Goal: Task Accomplishment & Management: Use online tool/utility

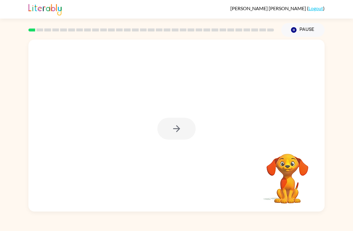
click at [183, 117] on div at bounding box center [176, 125] width 296 height 172
click at [183, 130] on button "button" at bounding box center [176, 129] width 38 height 22
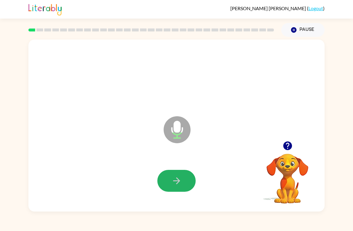
click at [168, 178] on button "button" at bounding box center [176, 181] width 38 height 22
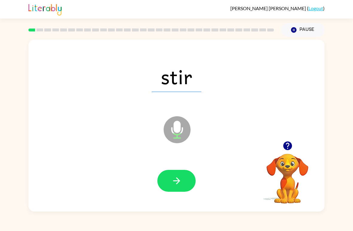
click at [183, 178] on button "button" at bounding box center [176, 181] width 38 height 22
click at [185, 186] on button "button" at bounding box center [176, 181] width 38 height 22
click at [182, 183] on button "button" at bounding box center [176, 181] width 38 height 22
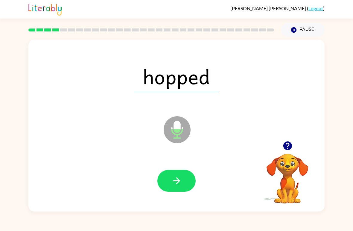
click at [182, 182] on button "button" at bounding box center [176, 181] width 38 height 22
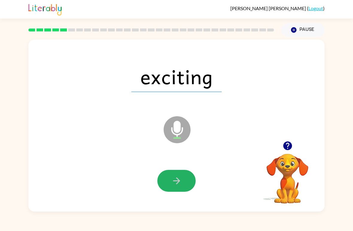
click at [182, 181] on icon "button" at bounding box center [176, 180] width 10 height 10
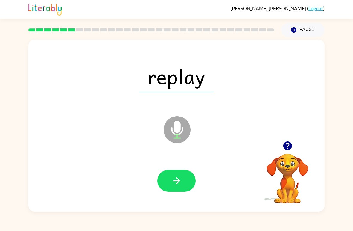
click at [180, 180] on icon "button" at bounding box center [176, 180] width 10 height 10
click at [178, 182] on icon "button" at bounding box center [176, 180] width 7 height 7
click at [181, 182] on icon "button" at bounding box center [176, 180] width 10 height 10
click at [178, 175] on button "button" at bounding box center [176, 181] width 38 height 22
click at [179, 175] on button "button" at bounding box center [176, 181] width 38 height 22
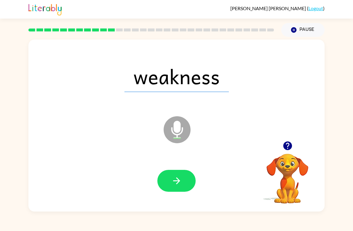
click at [178, 180] on icon "button" at bounding box center [176, 180] width 10 height 10
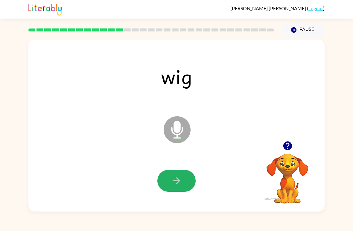
click at [174, 175] on button "button" at bounding box center [176, 181] width 38 height 22
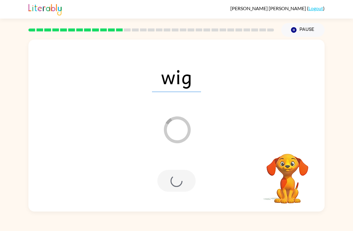
click at [183, 179] on div at bounding box center [176, 181] width 38 height 22
click at [184, 181] on div at bounding box center [176, 181] width 38 height 22
click at [266, 118] on div "Loader Your response is being sent to our graders" at bounding box center [162, 115] width 256 height 22
click at [189, 89] on span "wig" at bounding box center [176, 76] width 49 height 31
click at [189, 88] on span "wig" at bounding box center [176, 76] width 49 height 31
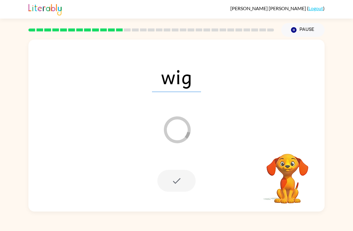
click at [174, 125] on icon "Loader Your response is being sent to our graders" at bounding box center [177, 130] width 36 height 36
click at [174, 170] on div at bounding box center [176, 181] width 38 height 22
click at [174, 185] on div at bounding box center [176, 181] width 38 height 22
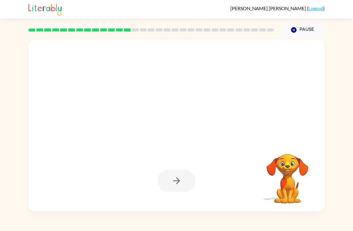
click at [181, 181] on div at bounding box center [176, 181] width 38 height 22
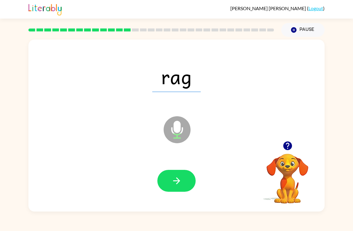
click at [180, 177] on icon "button" at bounding box center [176, 180] width 10 height 10
click at [179, 175] on button "button" at bounding box center [176, 181] width 38 height 22
click at [183, 180] on button "button" at bounding box center [176, 181] width 38 height 22
click at [182, 180] on button "button" at bounding box center [176, 181] width 38 height 22
click at [181, 177] on icon "button" at bounding box center [176, 180] width 10 height 10
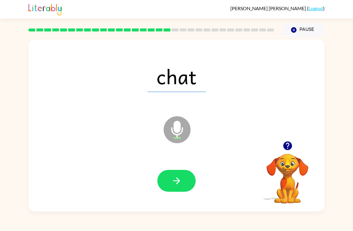
click at [168, 186] on button "button" at bounding box center [176, 181] width 38 height 22
click at [187, 180] on button "button" at bounding box center [176, 181] width 38 height 22
click at [178, 183] on icon "button" at bounding box center [176, 180] width 7 height 7
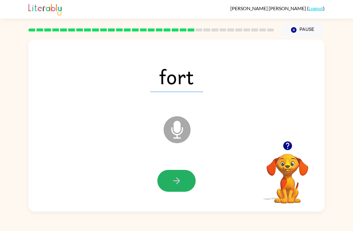
click at [184, 184] on button "button" at bounding box center [176, 181] width 38 height 22
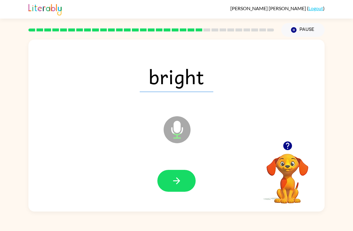
click at [180, 179] on icon "button" at bounding box center [176, 180] width 10 height 10
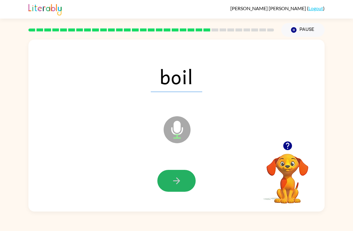
click at [186, 178] on button "button" at bounding box center [176, 181] width 38 height 22
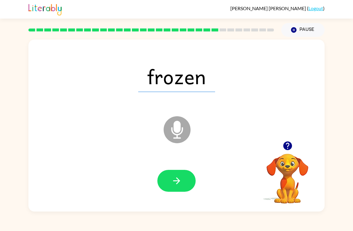
click at [178, 175] on button "button" at bounding box center [176, 181] width 38 height 22
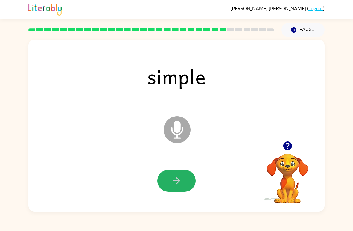
click at [185, 177] on button "button" at bounding box center [176, 181] width 38 height 22
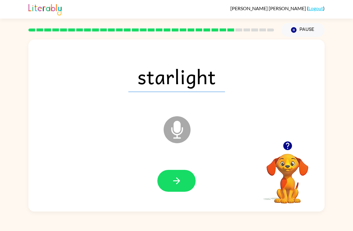
click at [188, 186] on button "button" at bounding box center [176, 181] width 38 height 22
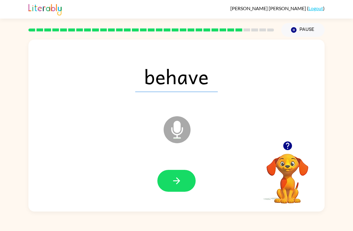
click at [188, 179] on button "button" at bounding box center [176, 181] width 38 height 22
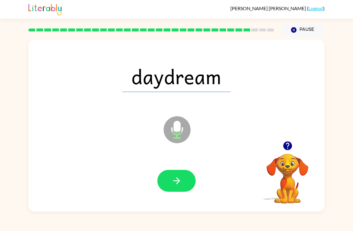
click at [182, 181] on icon "button" at bounding box center [176, 180] width 10 height 10
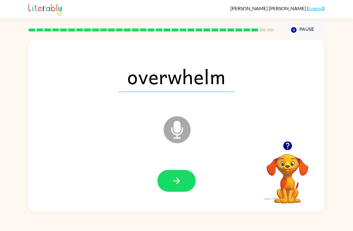
click at [181, 181] on icon "button" at bounding box center [176, 180] width 10 height 10
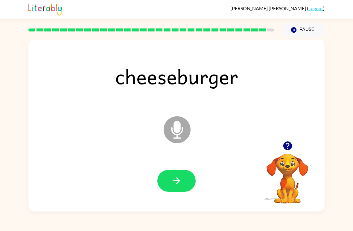
click at [185, 181] on button "button" at bounding box center [176, 181] width 38 height 22
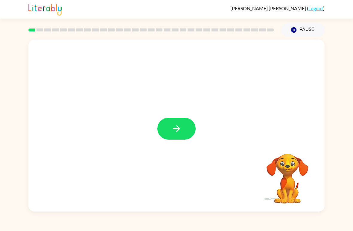
click at [188, 134] on button "button" at bounding box center [176, 129] width 38 height 22
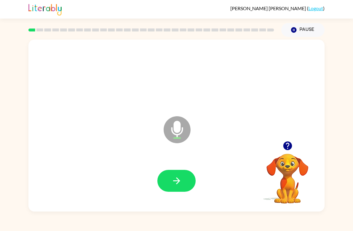
click at [177, 179] on icon "button" at bounding box center [176, 180] width 10 height 10
click at [175, 174] on button "button" at bounding box center [176, 181] width 38 height 22
click at [188, 181] on button "button" at bounding box center [176, 181] width 38 height 22
click at [165, 176] on button "button" at bounding box center [176, 181] width 38 height 22
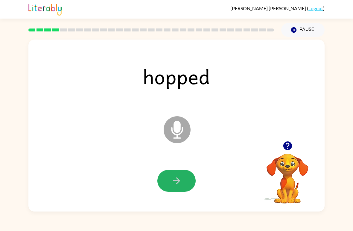
click at [180, 186] on button "button" at bounding box center [176, 181] width 38 height 22
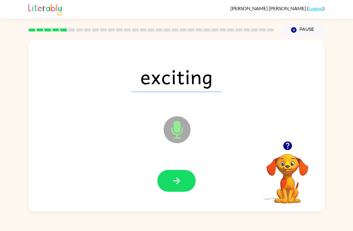
click at [172, 188] on button "button" at bounding box center [176, 181] width 38 height 22
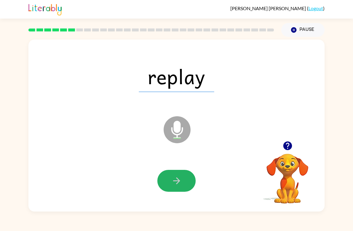
click at [173, 182] on icon "button" at bounding box center [176, 180] width 10 height 10
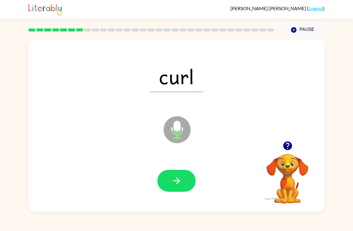
click at [175, 179] on icon "button" at bounding box center [176, 180] width 10 height 10
click at [173, 180] on icon "button" at bounding box center [176, 180] width 10 height 10
click at [172, 186] on button "button" at bounding box center [176, 181] width 38 height 22
click at [174, 179] on icon "button" at bounding box center [176, 180] width 10 height 10
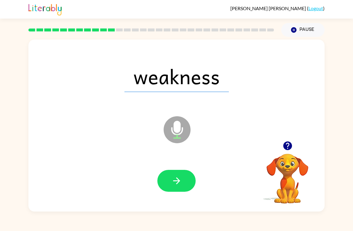
click at [174, 180] on icon "button" at bounding box center [176, 180] width 10 height 10
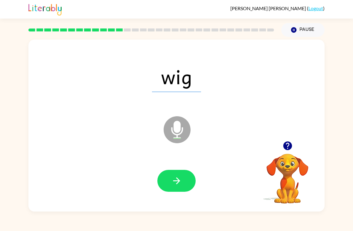
click at [168, 168] on div at bounding box center [176, 180] width 284 height 49
click at [178, 183] on icon "button" at bounding box center [176, 180] width 7 height 7
click at [173, 182] on icon "button" at bounding box center [176, 180] width 10 height 10
click at [174, 182] on icon "button" at bounding box center [176, 180] width 10 height 10
click at [173, 183] on icon "button" at bounding box center [176, 180] width 10 height 10
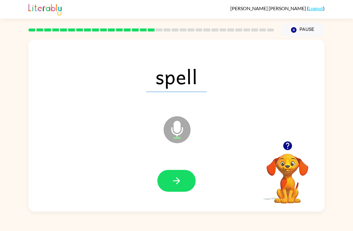
click at [174, 187] on button "button" at bounding box center [176, 181] width 38 height 22
click at [172, 192] on button "button" at bounding box center [176, 181] width 38 height 22
click at [167, 171] on button "button" at bounding box center [176, 181] width 38 height 22
click at [175, 183] on icon "button" at bounding box center [176, 180] width 10 height 10
click at [172, 188] on button "button" at bounding box center [176, 181] width 38 height 22
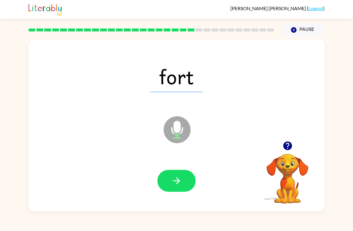
click at [170, 192] on button "button" at bounding box center [176, 181] width 38 height 22
click at [174, 181] on icon "button" at bounding box center [176, 180] width 7 height 7
click at [174, 178] on icon "button" at bounding box center [176, 180] width 10 height 10
click at [179, 172] on button "button" at bounding box center [176, 181] width 38 height 22
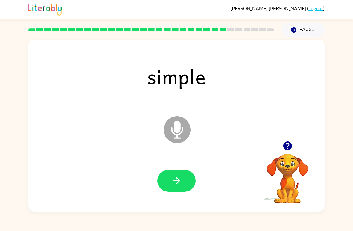
click at [174, 186] on icon "button" at bounding box center [176, 180] width 10 height 10
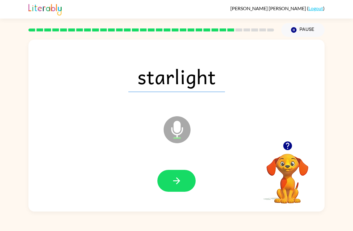
click at [183, 183] on button "button" at bounding box center [176, 181] width 38 height 22
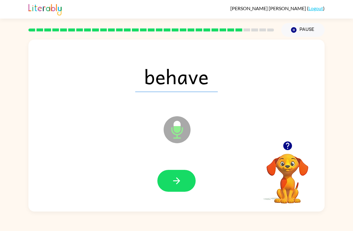
click at [180, 187] on button "button" at bounding box center [176, 181] width 38 height 22
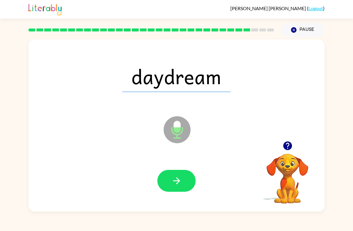
click at [179, 172] on button "button" at bounding box center [176, 181] width 38 height 22
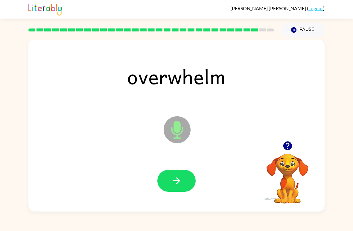
click at [193, 169] on div at bounding box center [176, 180] width 284 height 49
click at [189, 183] on button "button" at bounding box center [176, 181] width 38 height 22
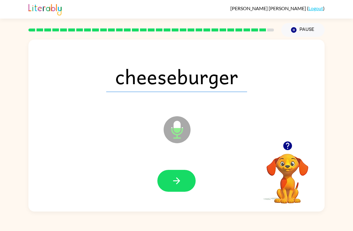
click at [181, 183] on icon "button" at bounding box center [176, 180] width 10 height 10
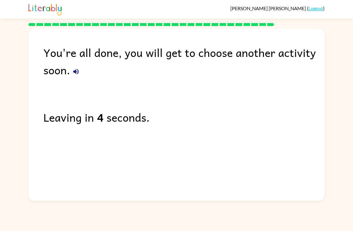
click at [75, 71] on icon "button" at bounding box center [75, 71] width 5 height 5
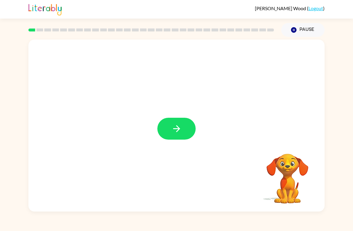
click at [180, 125] on icon "button" at bounding box center [176, 128] width 10 height 10
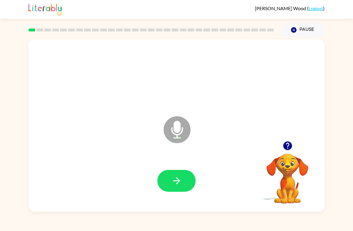
click at [293, 151] on button "button" at bounding box center [287, 145] width 15 height 15
click at [181, 190] on button "button" at bounding box center [176, 181] width 38 height 22
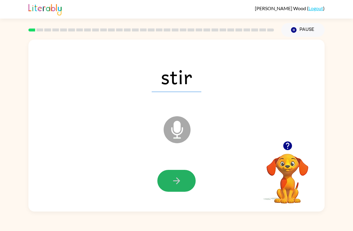
click at [188, 175] on button "button" at bounding box center [176, 181] width 38 height 22
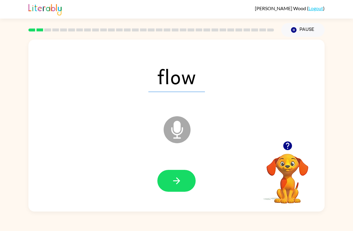
click at [287, 144] on icon "button" at bounding box center [287, 145] width 9 height 9
click at [174, 177] on icon "button" at bounding box center [176, 180] width 10 height 10
click at [175, 181] on icon "button" at bounding box center [176, 180] width 7 height 7
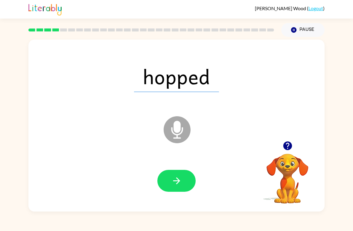
click at [174, 182] on icon "button" at bounding box center [176, 180] width 10 height 10
click at [185, 180] on button "button" at bounding box center [176, 181] width 38 height 22
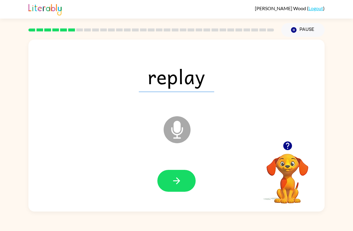
click at [176, 181] on icon "button" at bounding box center [176, 180] width 7 height 7
click at [178, 187] on button "button" at bounding box center [176, 181] width 38 height 22
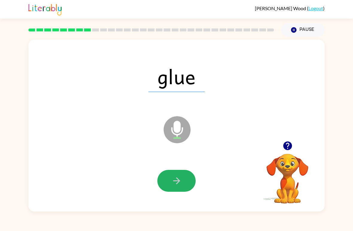
click at [181, 185] on icon "button" at bounding box center [176, 180] width 10 height 10
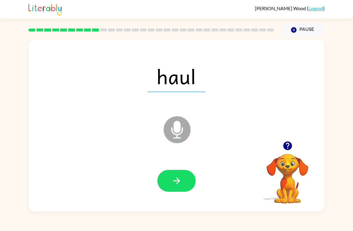
click at [185, 181] on button "button" at bounding box center [176, 181] width 38 height 22
click at [183, 182] on button "button" at bounding box center [176, 181] width 38 height 22
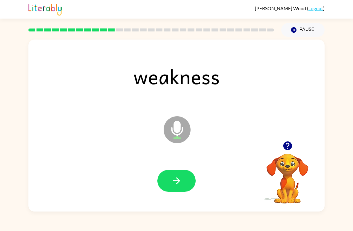
click at [181, 184] on icon "button" at bounding box center [176, 180] width 10 height 10
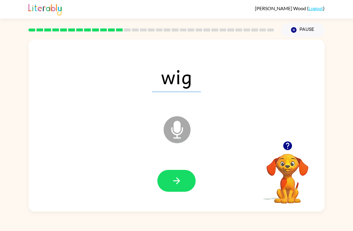
click at [185, 182] on button "button" at bounding box center [176, 181] width 38 height 22
click at [183, 180] on button "button" at bounding box center [176, 181] width 38 height 22
click at [184, 195] on div at bounding box center [176, 180] width 284 height 49
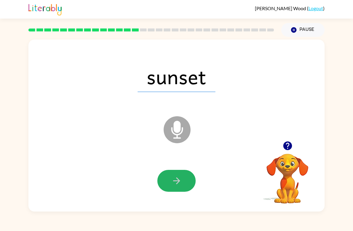
click at [180, 182] on icon "button" at bounding box center [176, 180] width 10 height 10
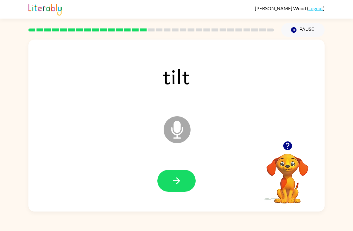
click at [181, 183] on icon "button" at bounding box center [176, 180] width 10 height 10
click at [179, 184] on icon "button" at bounding box center [176, 180] width 10 height 10
click at [169, 182] on button "button" at bounding box center [176, 181] width 38 height 22
click at [181, 178] on icon "button" at bounding box center [176, 180] width 10 height 10
click at [178, 182] on icon "button" at bounding box center [176, 180] width 10 height 10
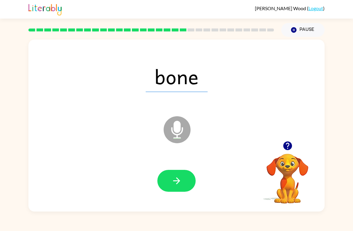
click at [185, 180] on button "button" at bounding box center [176, 181] width 38 height 22
click at [173, 184] on icon "button" at bounding box center [176, 180] width 10 height 10
click at [174, 178] on icon "button" at bounding box center [176, 180] width 10 height 10
click at [181, 176] on icon "button" at bounding box center [176, 180] width 10 height 10
click at [274, 164] on video "Your browser must support playing .mp4 files to use Literably. Please try using…" at bounding box center [288, 174] width 60 height 60
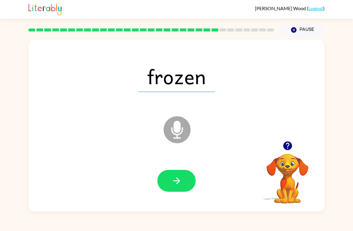
click at [181, 182] on icon "button" at bounding box center [176, 180] width 10 height 10
click at [182, 184] on button "button" at bounding box center [176, 181] width 38 height 22
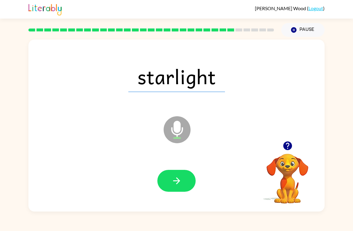
click at [188, 185] on button "button" at bounding box center [176, 181] width 38 height 22
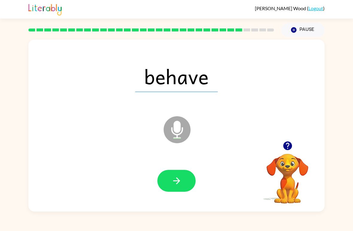
click at [177, 183] on icon "button" at bounding box center [176, 180] width 7 height 7
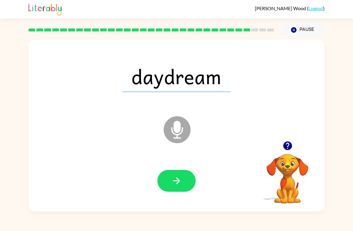
click at [183, 182] on button "button" at bounding box center [176, 181] width 38 height 22
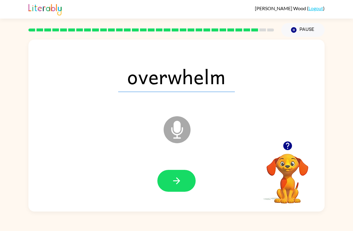
click at [185, 179] on button "button" at bounding box center [176, 181] width 38 height 22
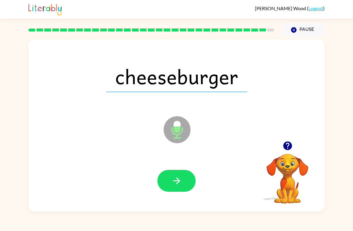
click at [172, 182] on icon "button" at bounding box center [176, 180] width 10 height 10
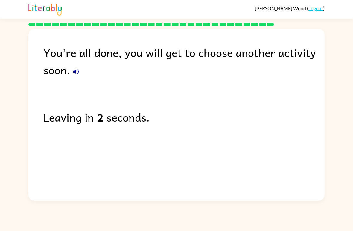
click at [78, 74] on icon "button" at bounding box center [75, 71] width 7 height 7
